Goal: Navigation & Orientation: Understand site structure

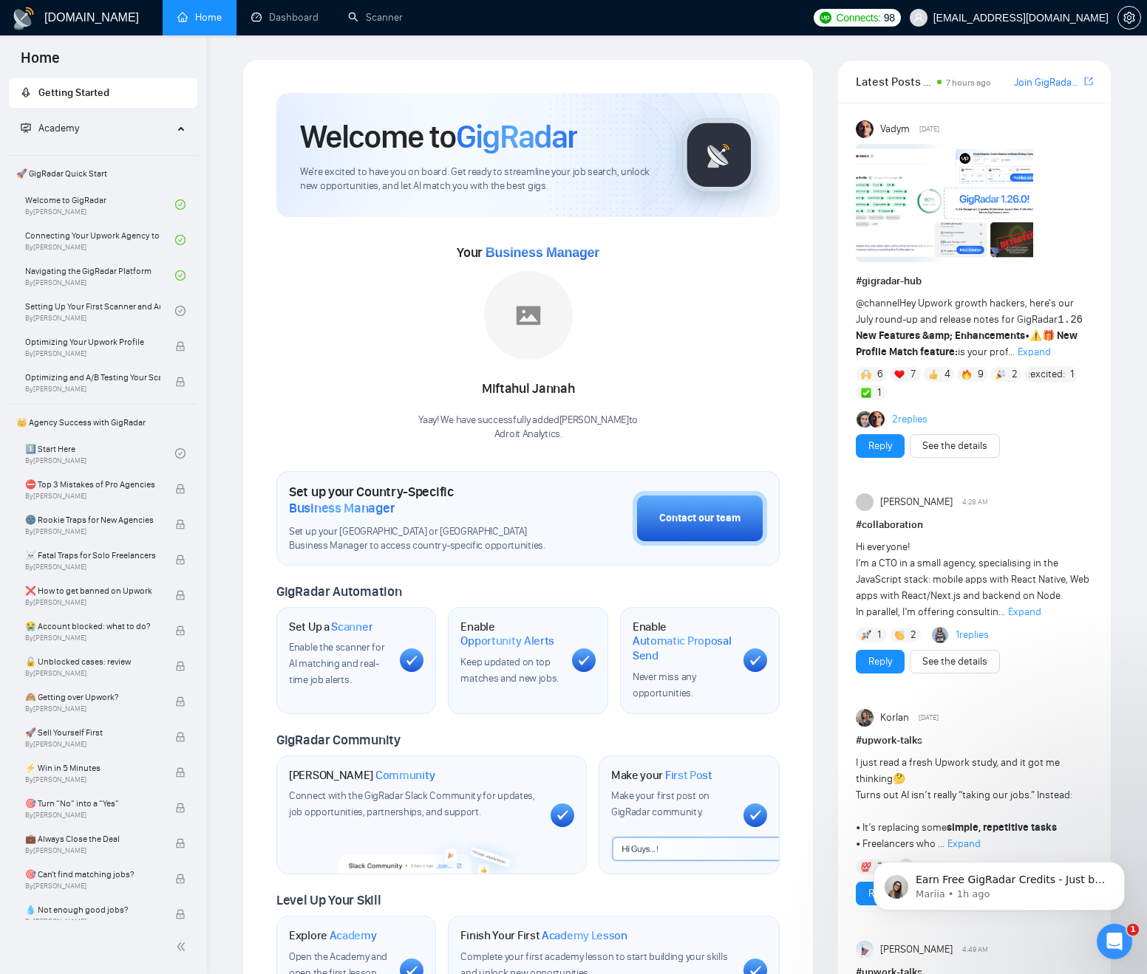
click at [888, 182] on img at bounding box center [943, 203] width 177 height 118
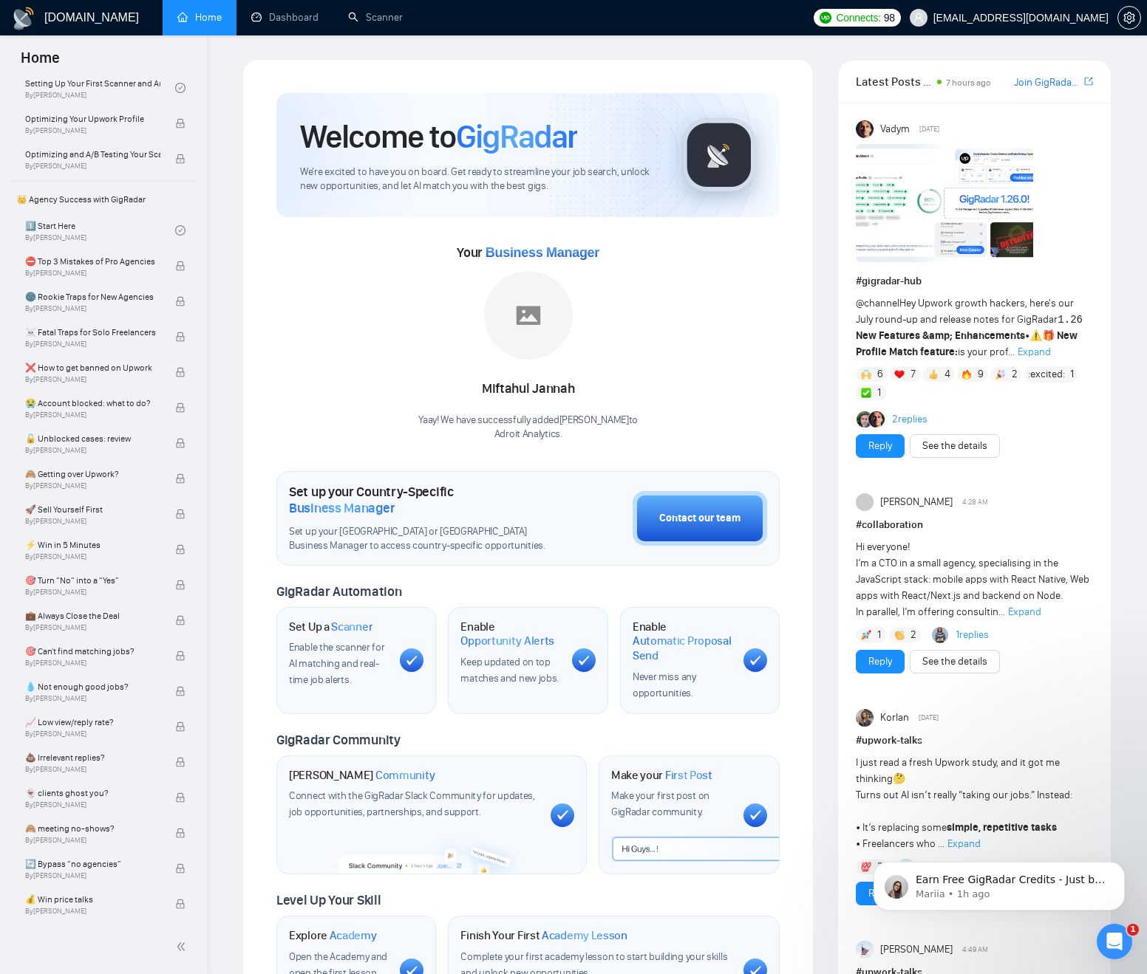
click at [1043, 85] on link "Join GigRadar Slack Community" at bounding box center [1047, 83] width 67 height 16
click at [877, 665] on link "Reply" at bounding box center [880, 662] width 24 height 16
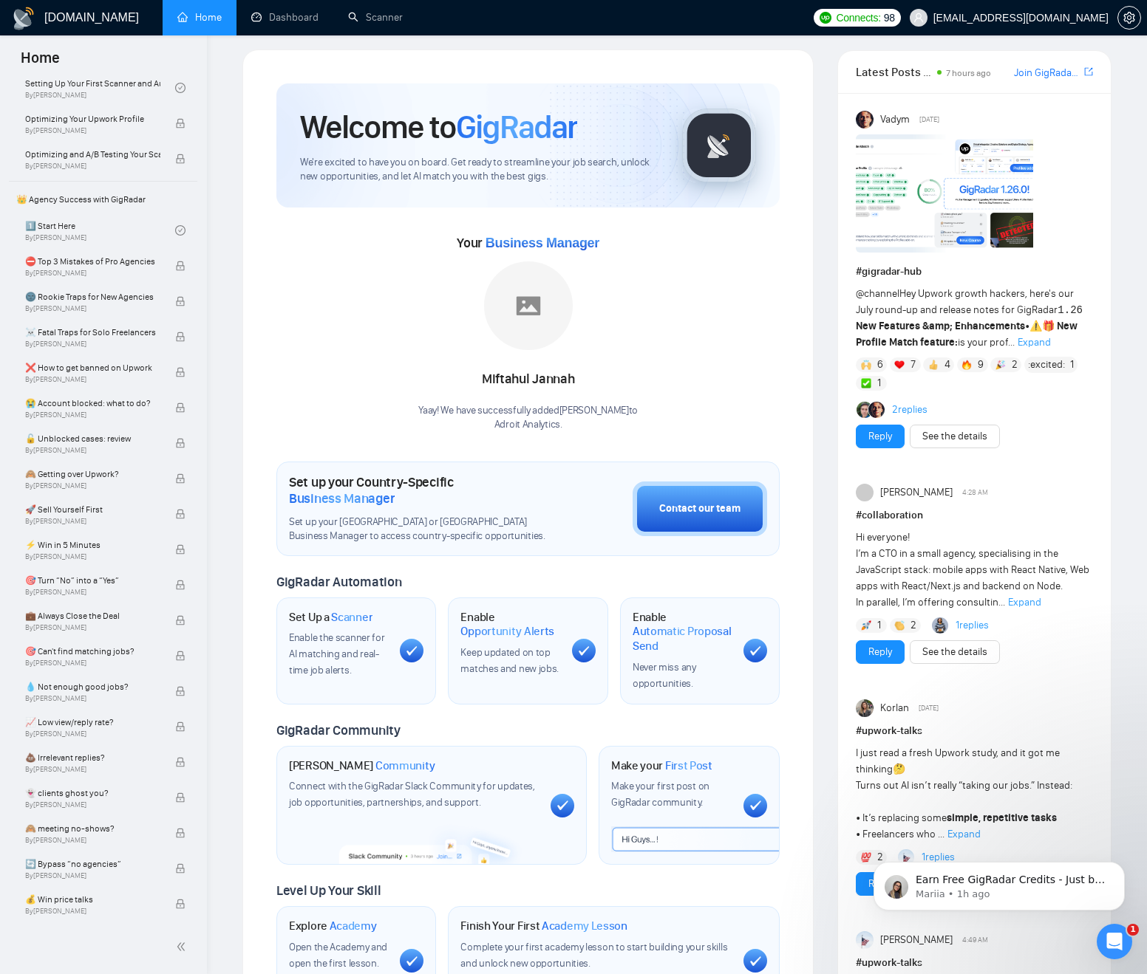
click at [409, 654] on icon at bounding box center [412, 651] width 10 height 10
click at [353, 616] on span "Scanner" at bounding box center [351, 617] width 41 height 15
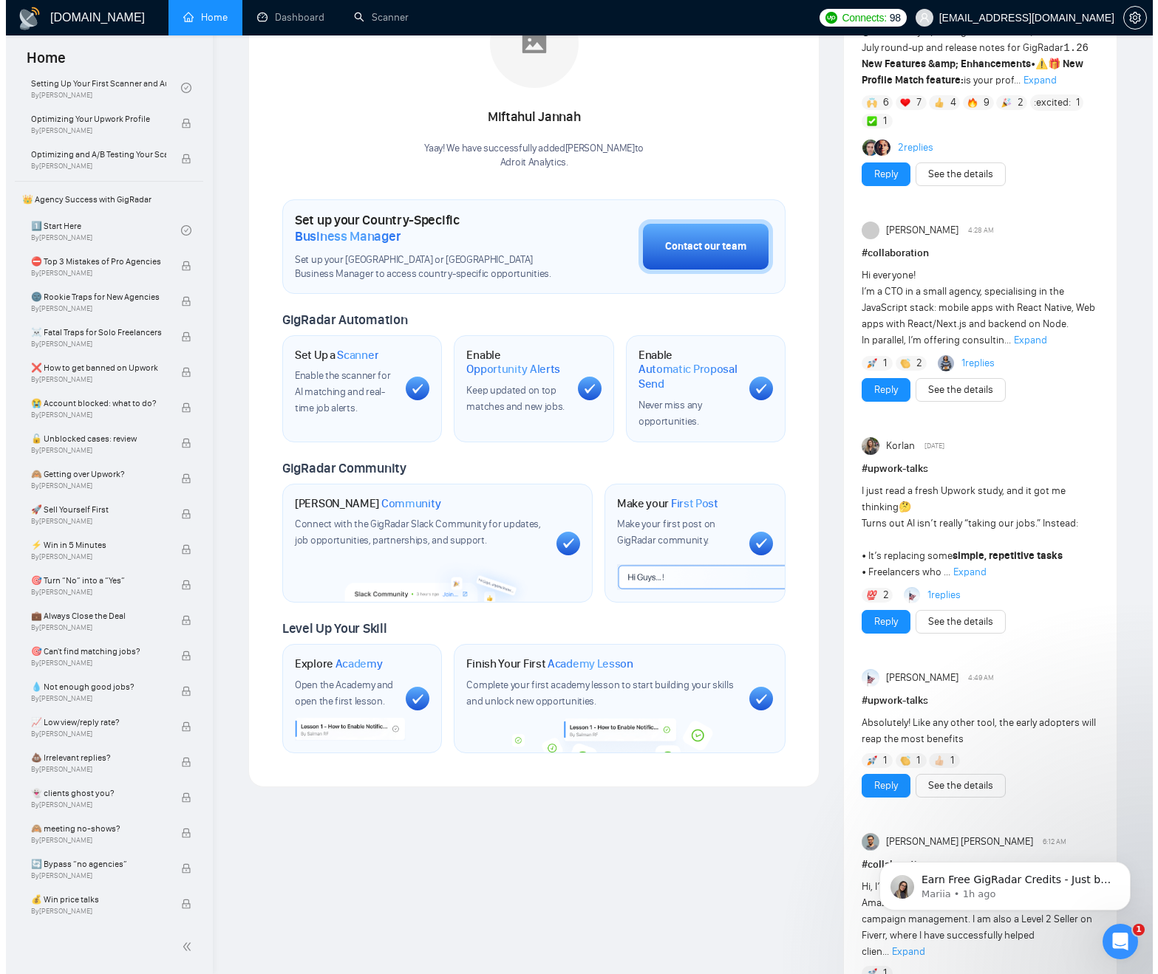
scroll to position [0, 0]
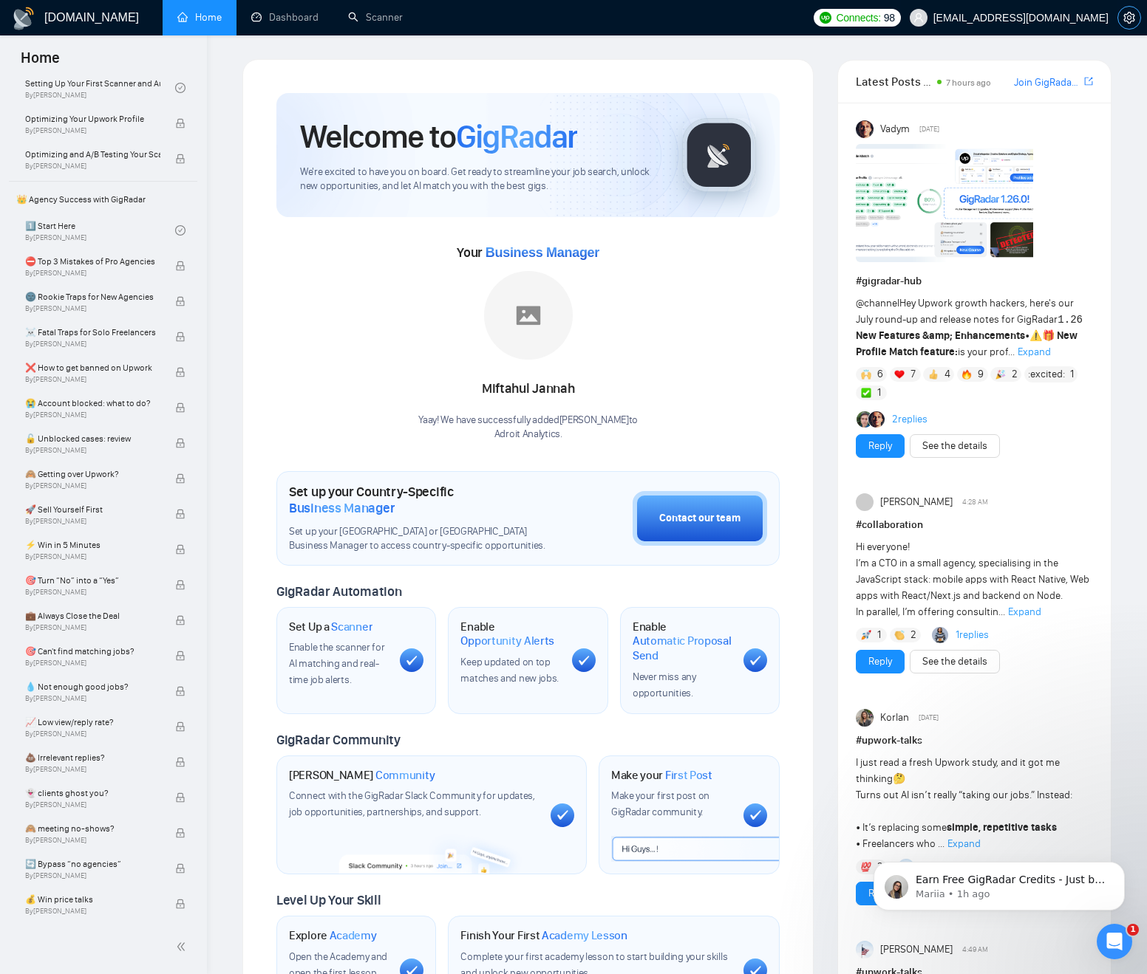
click at [1121, 14] on span "setting" at bounding box center [1129, 18] width 22 height 12
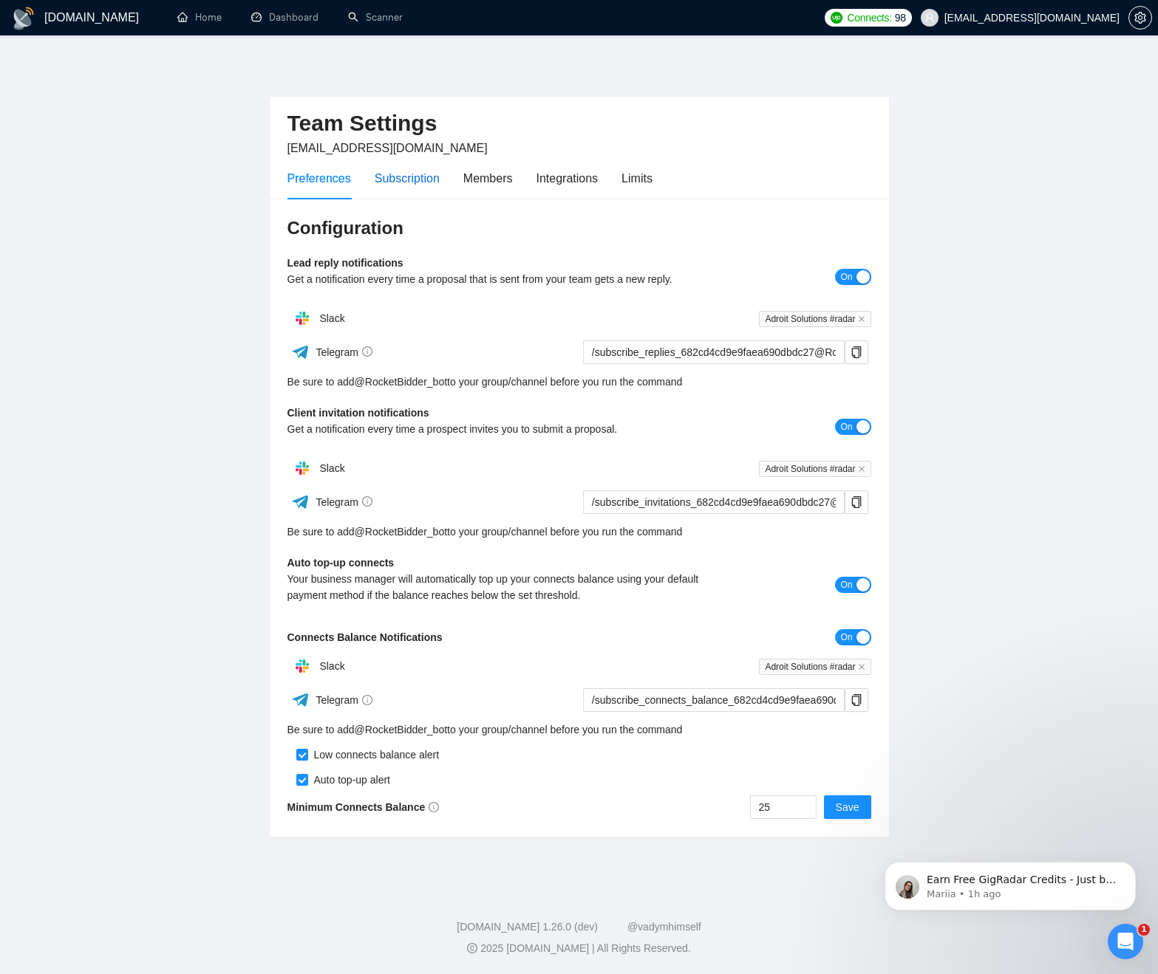
click at [413, 181] on div "Subscription" at bounding box center [407, 178] width 65 height 18
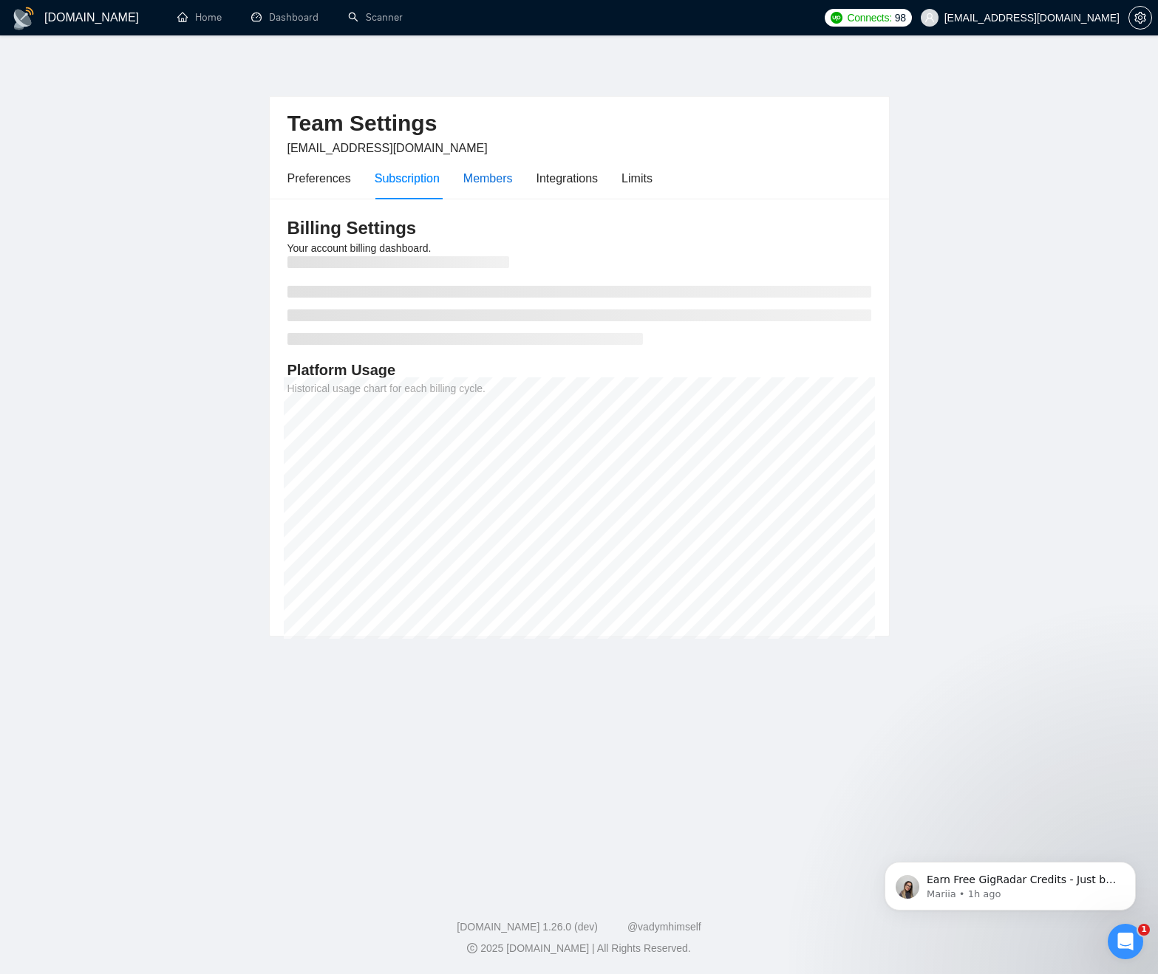
click at [485, 180] on div "Members" at bounding box center [487, 178] width 49 height 18
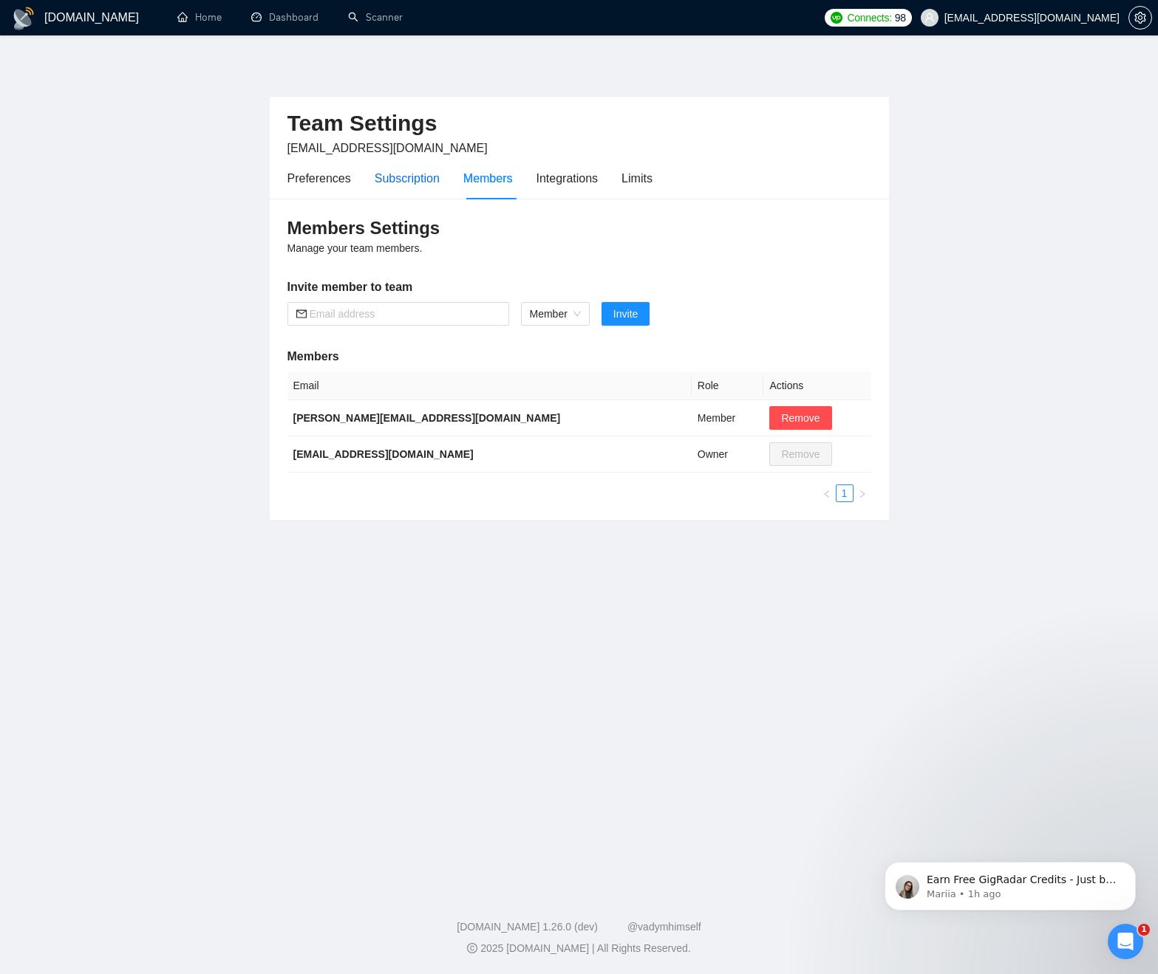
click at [411, 183] on div "Subscription" at bounding box center [407, 178] width 65 height 18
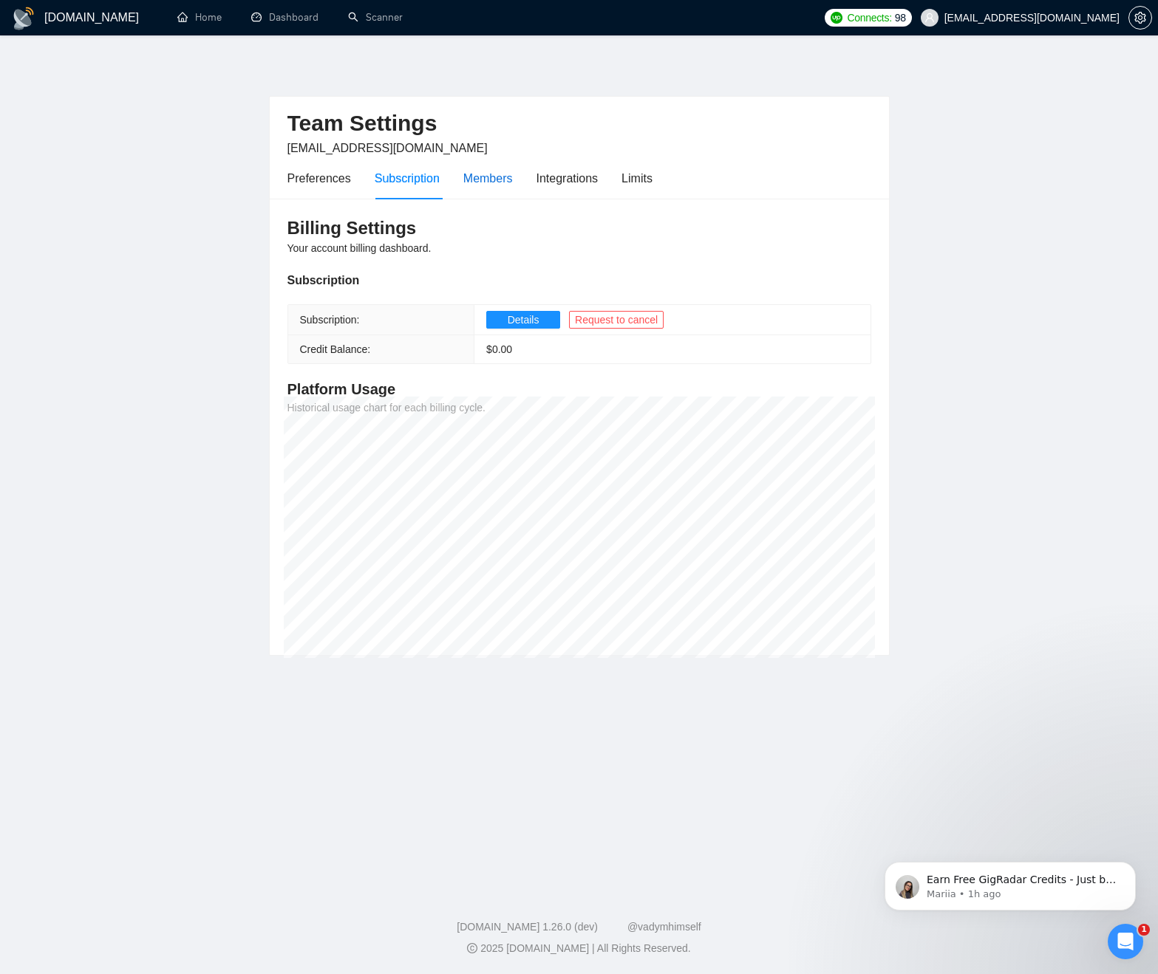
click at [508, 178] on div "Members" at bounding box center [487, 178] width 49 height 18
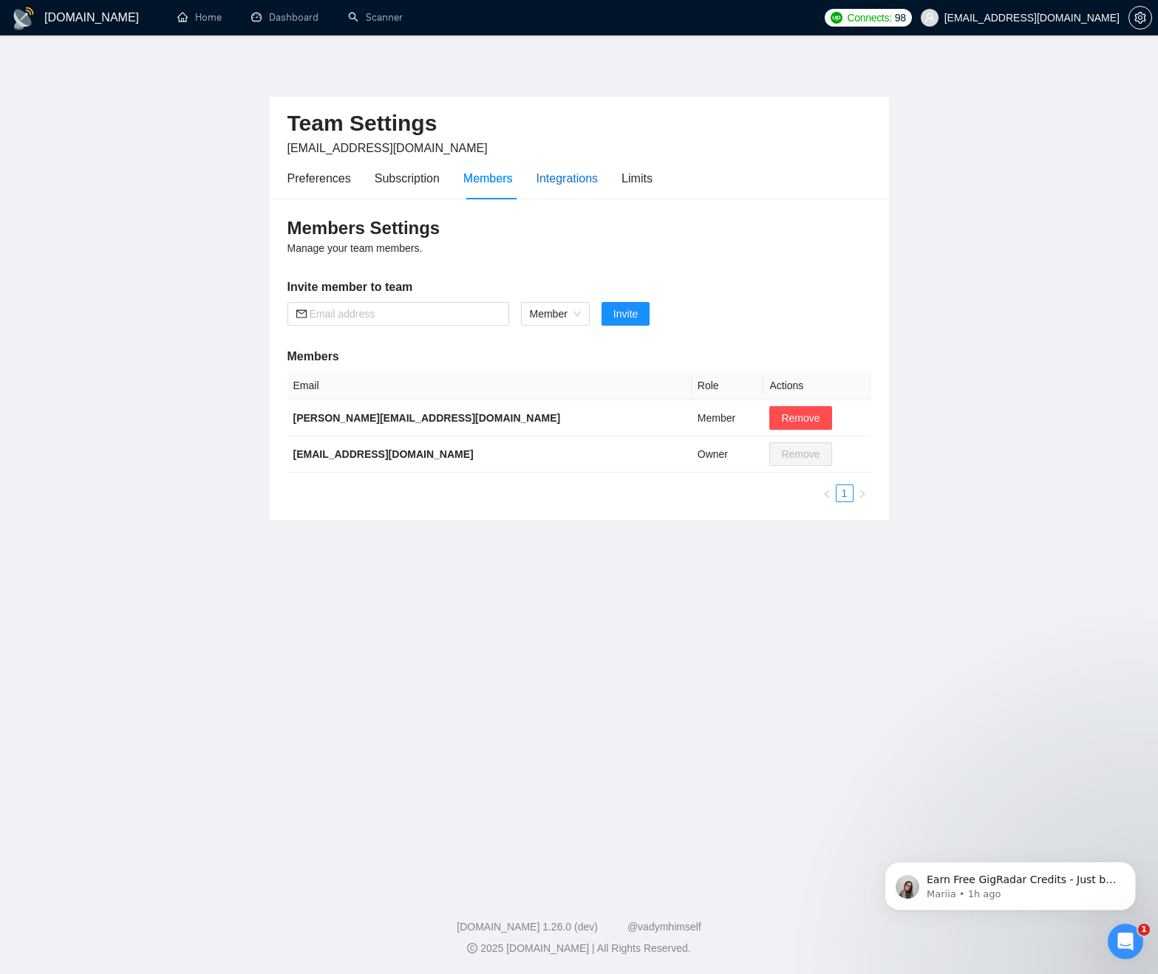
click at [586, 182] on div "Integrations" at bounding box center [567, 178] width 62 height 18
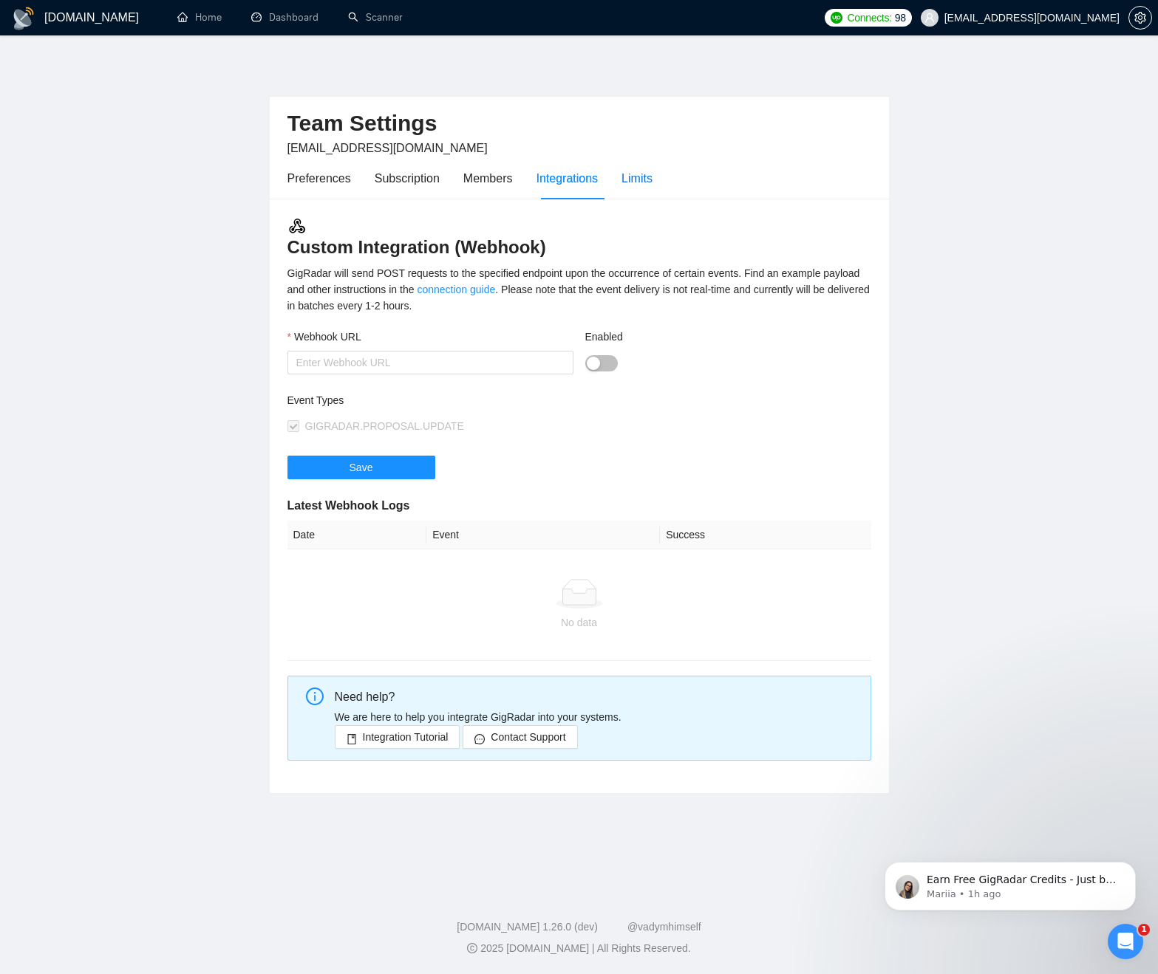
click at [652, 185] on div "Limits" at bounding box center [636, 178] width 31 height 18
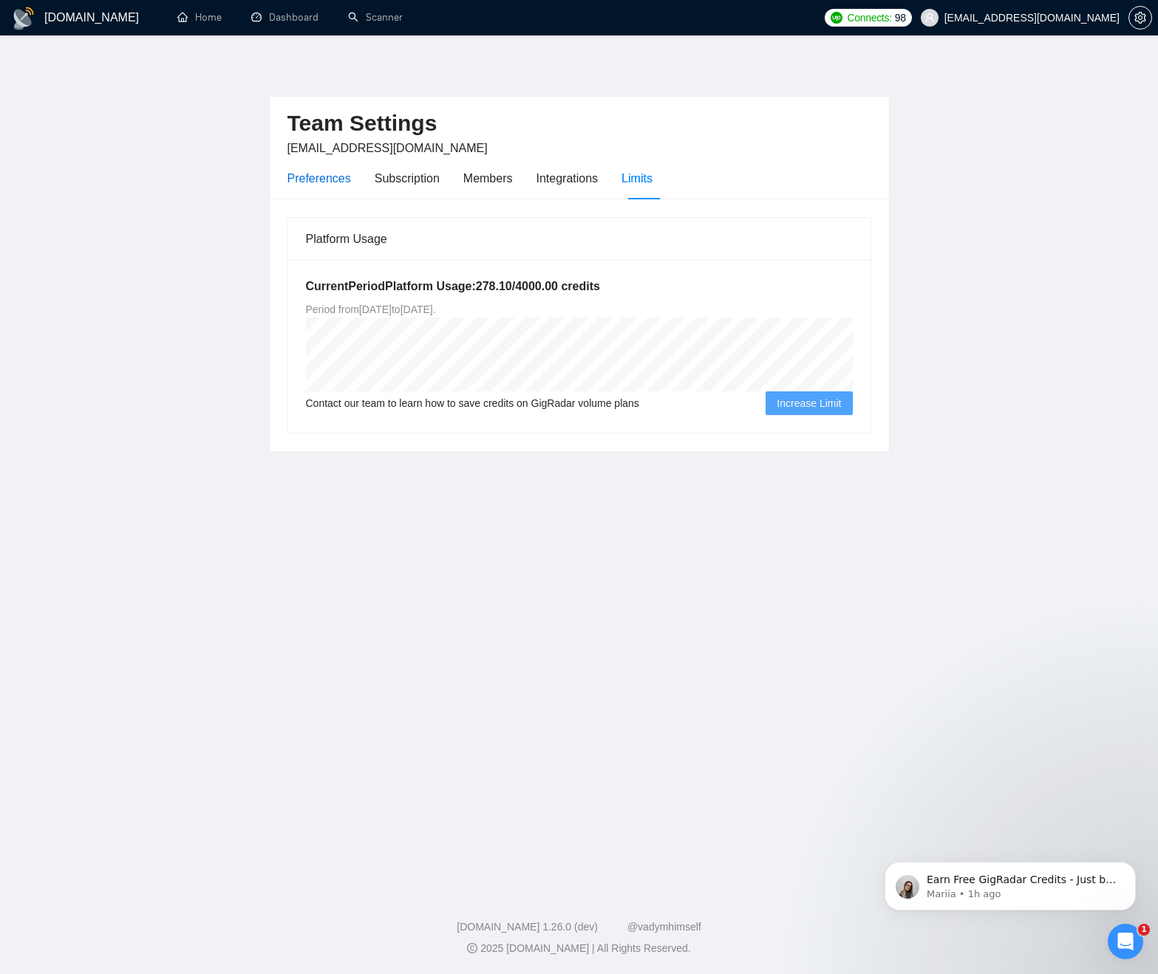
click at [324, 180] on div "Preferences" at bounding box center [319, 178] width 64 height 18
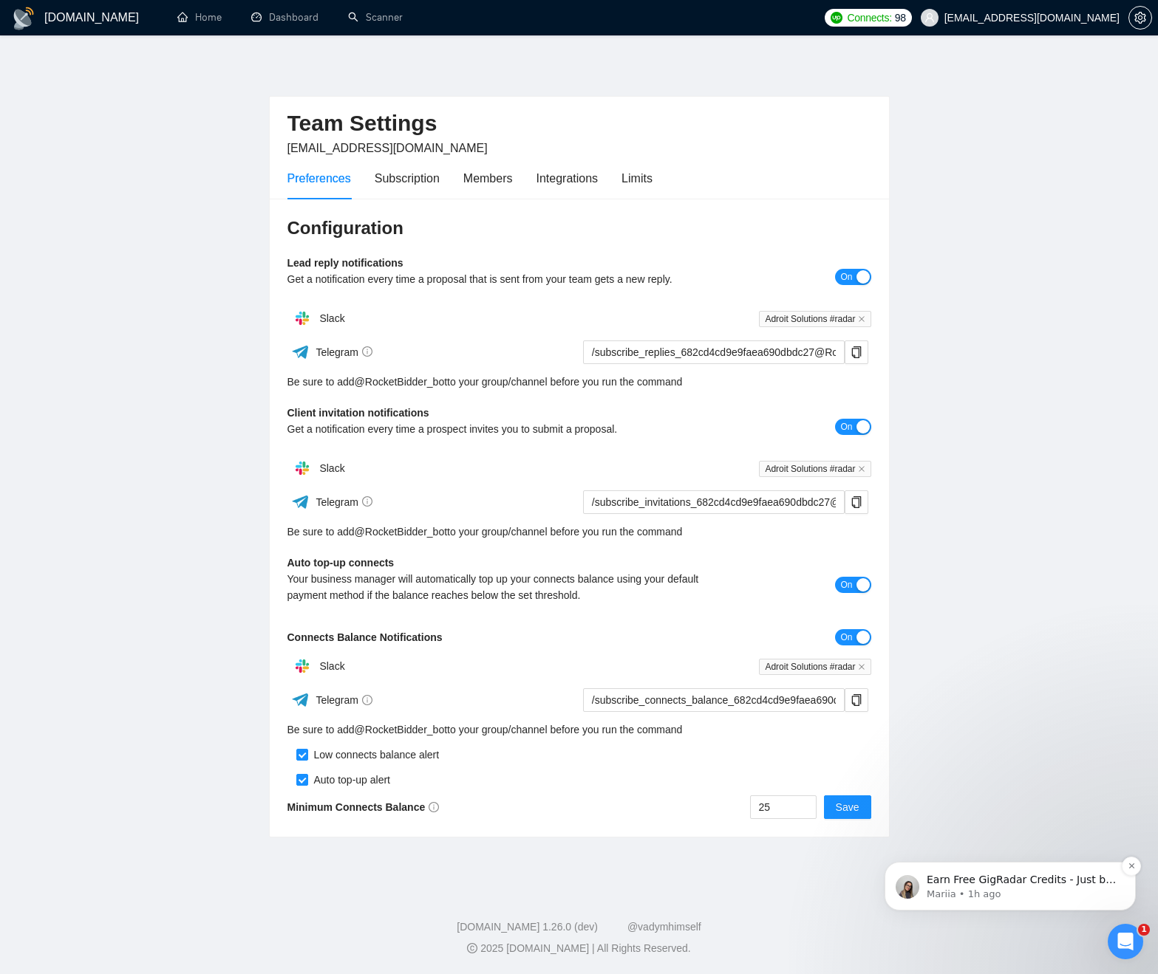
click at [1035, 898] on p "Mariia • 1h ago" at bounding box center [1021, 894] width 191 height 13
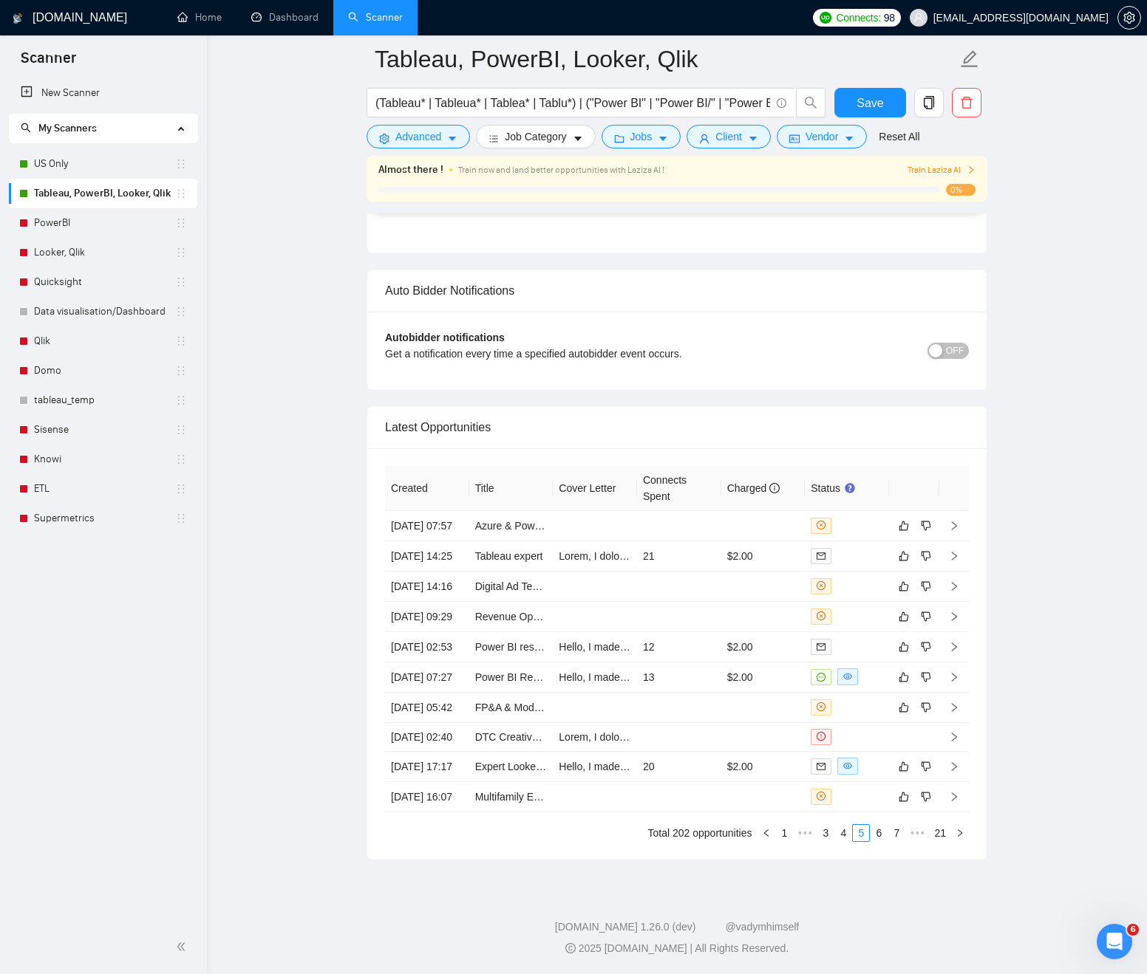
scroll to position [98, 0]
click at [289, 19] on link "Dashboard" at bounding box center [284, 17] width 67 height 13
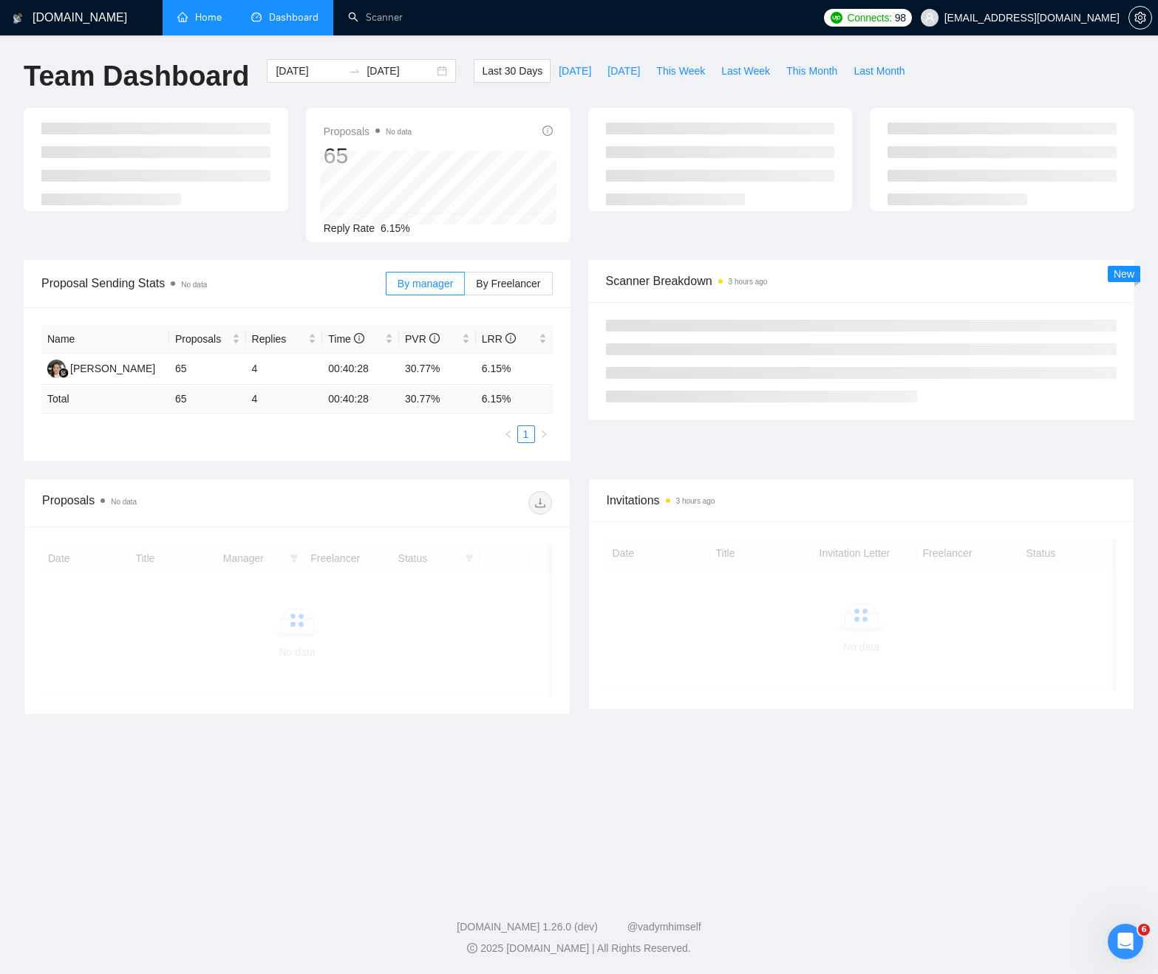
click at [222, 16] on link "Home" at bounding box center [199, 17] width 44 height 13
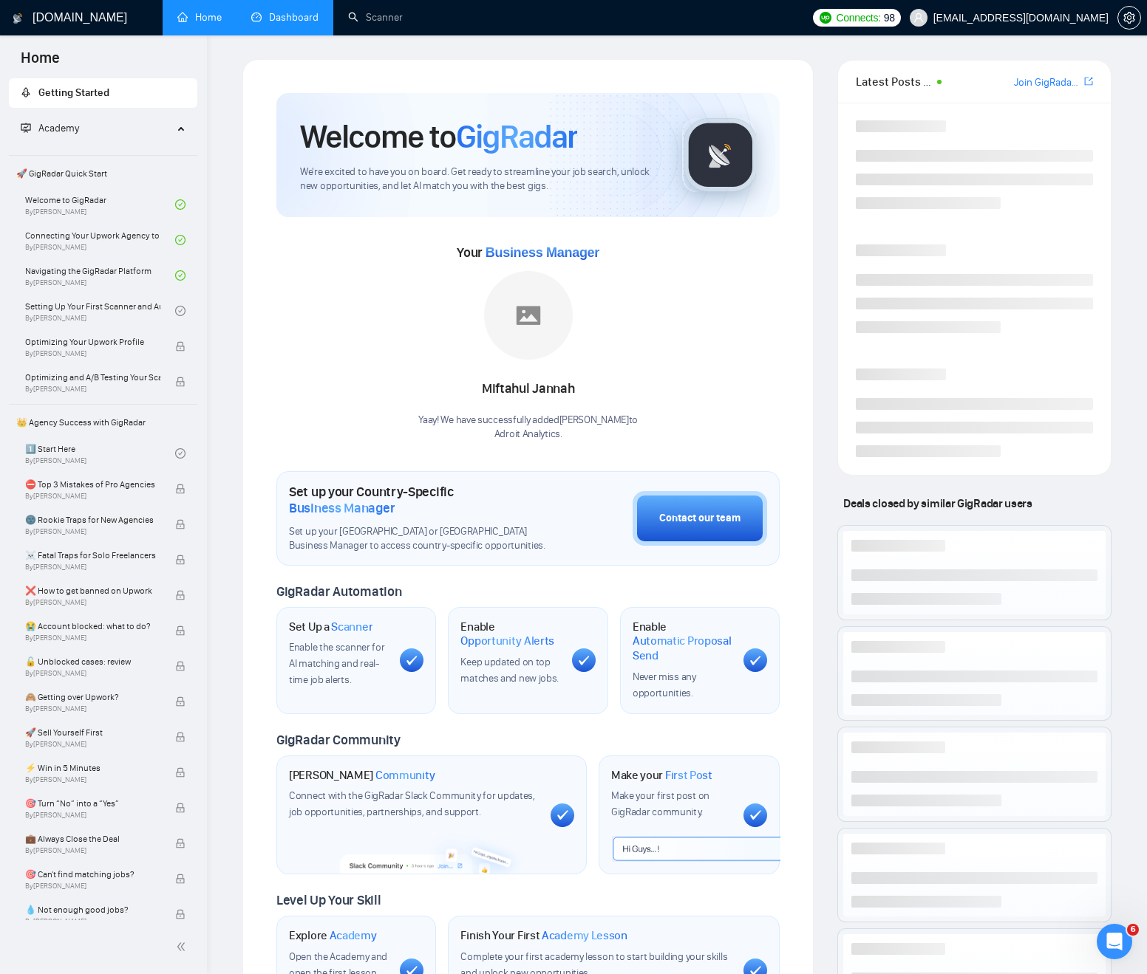
click at [263, 19] on link "Dashboard" at bounding box center [284, 17] width 67 height 13
